Goal: Browse casually: Explore the website without a specific task or goal

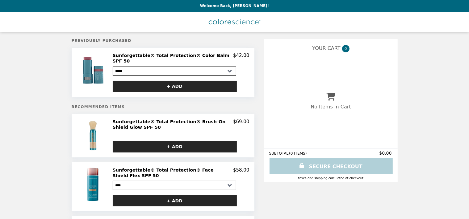
click at [171, 168] on h2 "Sunforgettable® Total Protection® Face Shield Flex SPF 50" at bounding box center [173, 173] width 121 height 11
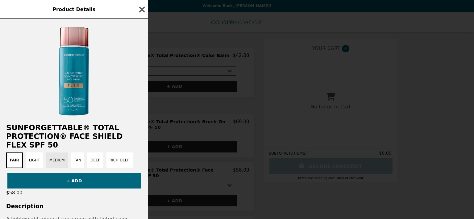
drag, startPoint x: 59, startPoint y: 165, endPoint x: 46, endPoint y: 165, distance: 13.0
click at [51, 165] on button "Medium" at bounding box center [57, 161] width 22 height 16
click at [144, 10] on icon "button" at bounding box center [141, 9] width 9 height 9
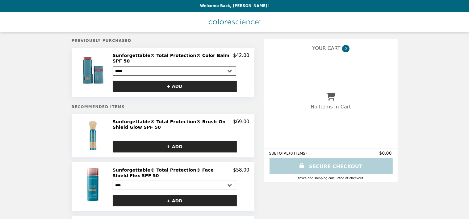
click at [159, 56] on h2 "Sunforgettable® Total Protection® Color Balm SPF 50" at bounding box center [173, 58] width 121 height 11
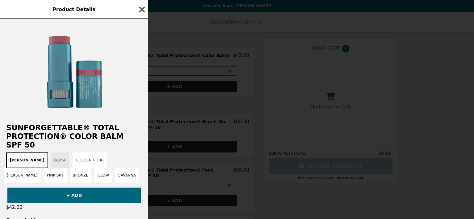
click at [51, 153] on button "Blush" at bounding box center [60, 161] width 19 height 16
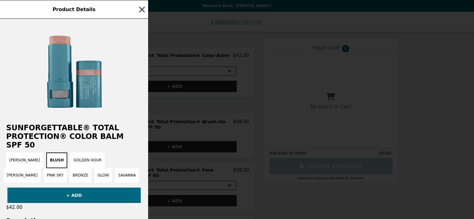
click at [90, 11] on span "Product Details" at bounding box center [73, 9] width 43 height 6
click at [140, 11] on icon "button" at bounding box center [142, 9] width 6 height 6
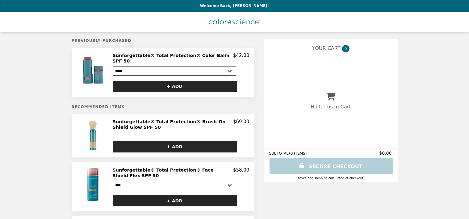
click at [222, 21] on img "Main" at bounding box center [235, 21] width 52 height 13
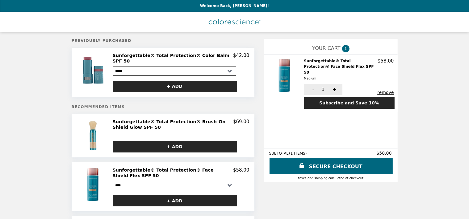
click at [153, 168] on h2 "Sunforgettable® Total Protection® Face Shield Flex SPF 50" at bounding box center [173, 173] width 121 height 11
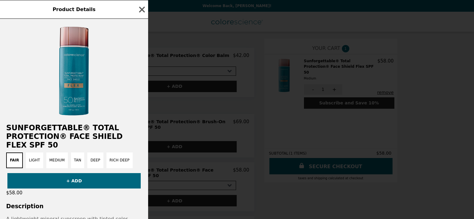
click at [71, 81] on img at bounding box center [74, 71] width 93 height 93
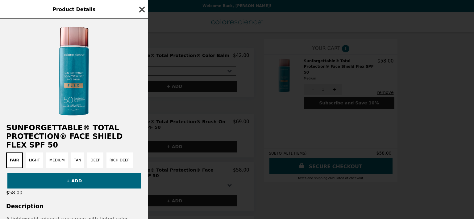
click at [142, 8] on icon "button" at bounding box center [141, 9] width 9 height 9
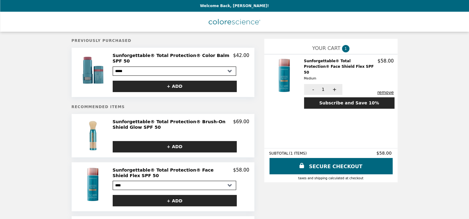
click at [219, 20] on img "Main" at bounding box center [235, 21] width 52 height 13
